Goal: Use online tool/utility

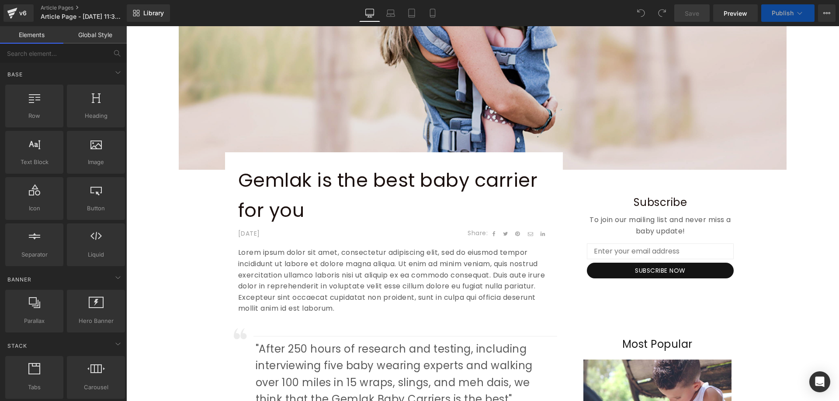
scroll to position [218, 0]
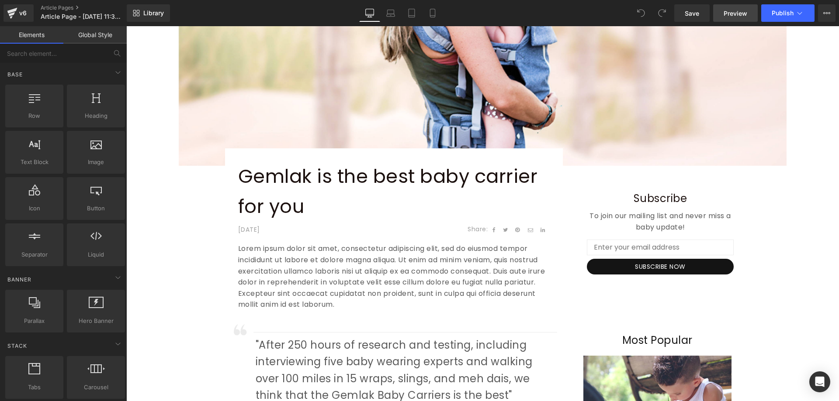
click at [726, 10] on span "Preview" at bounding box center [735, 13] width 24 height 9
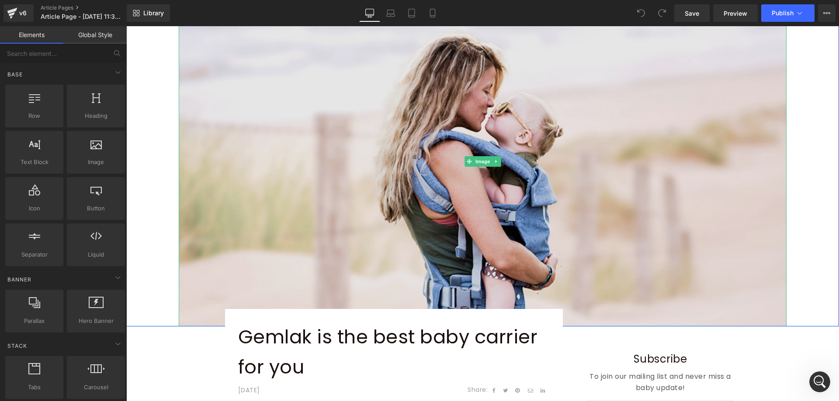
scroll to position [0, 0]
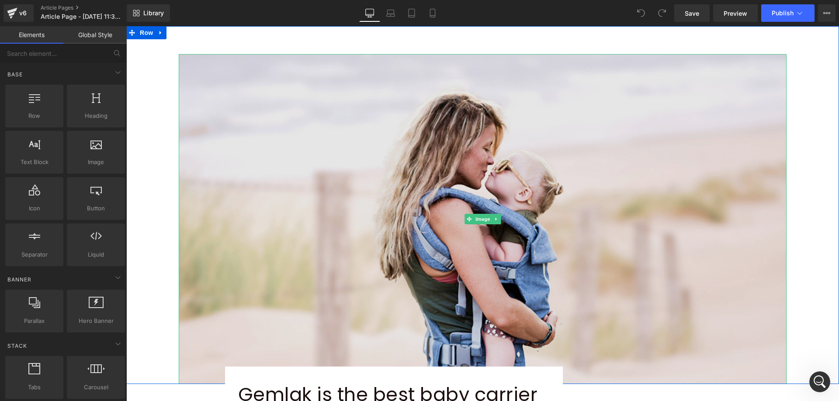
click at [243, 174] on img at bounding box center [483, 219] width 608 height 330
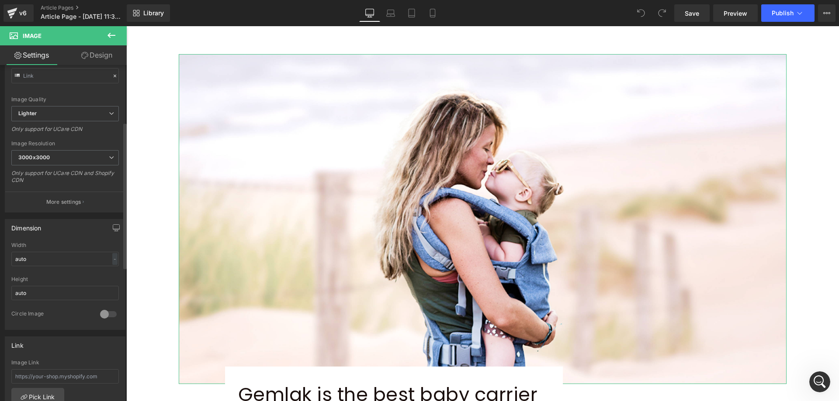
scroll to position [131, 0]
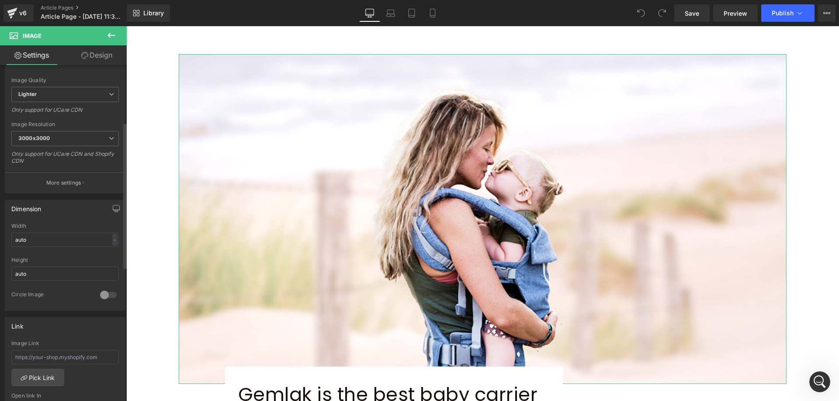
click at [69, 249] on div "Width auto - % px" at bounding box center [64, 240] width 107 height 34
click at [80, 236] on input "auto" at bounding box center [64, 240] width 107 height 14
type input "100"
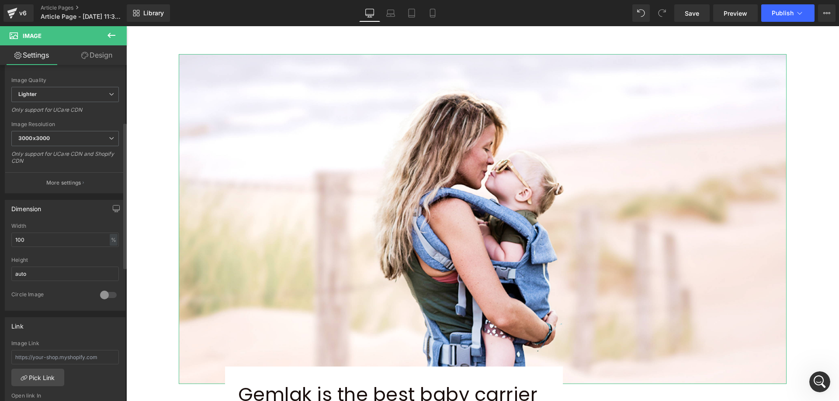
click at [73, 208] on div "Dimension" at bounding box center [65, 208] width 120 height 17
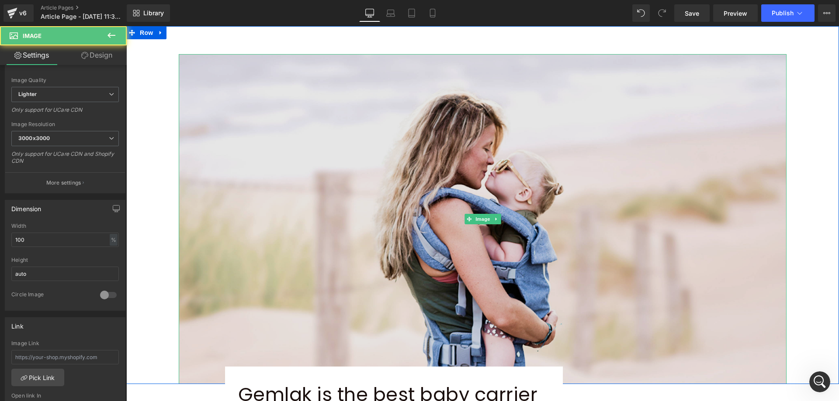
click at [282, 213] on img at bounding box center [483, 219] width 608 height 330
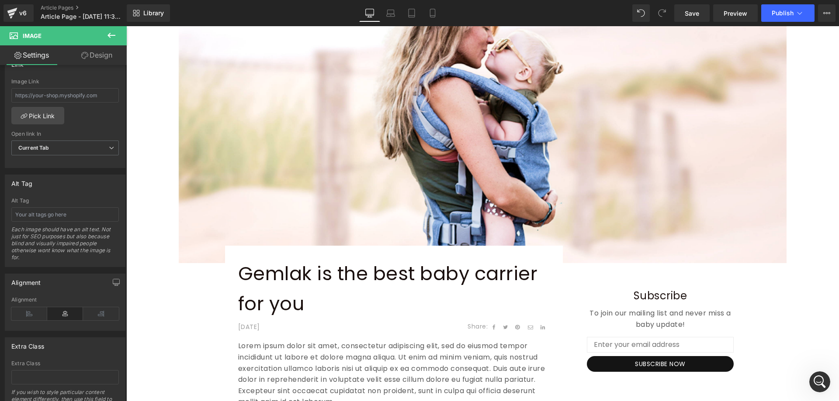
scroll to position [0, 0]
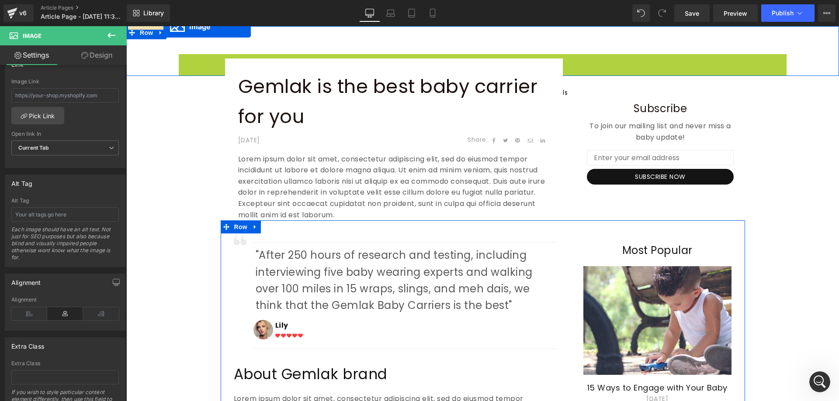
drag, startPoint x: 476, startPoint y: 218, endPoint x: 167, endPoint y: 24, distance: 364.7
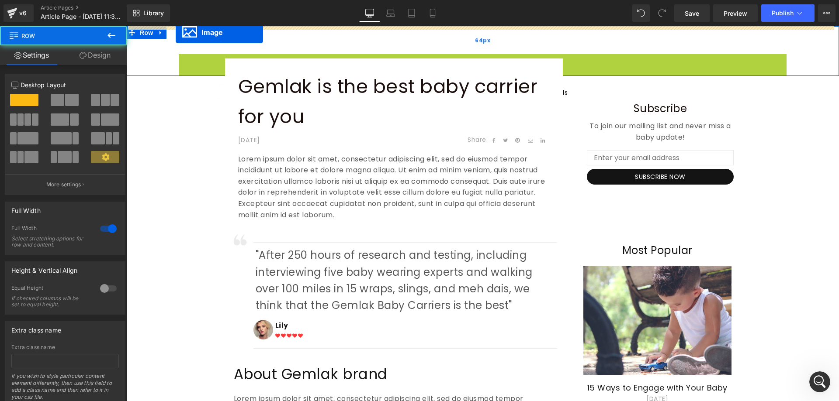
click at [176, 32] on div "64px" at bounding box center [482, 40] width 712 height 28
